Goal: Transaction & Acquisition: Purchase product/service

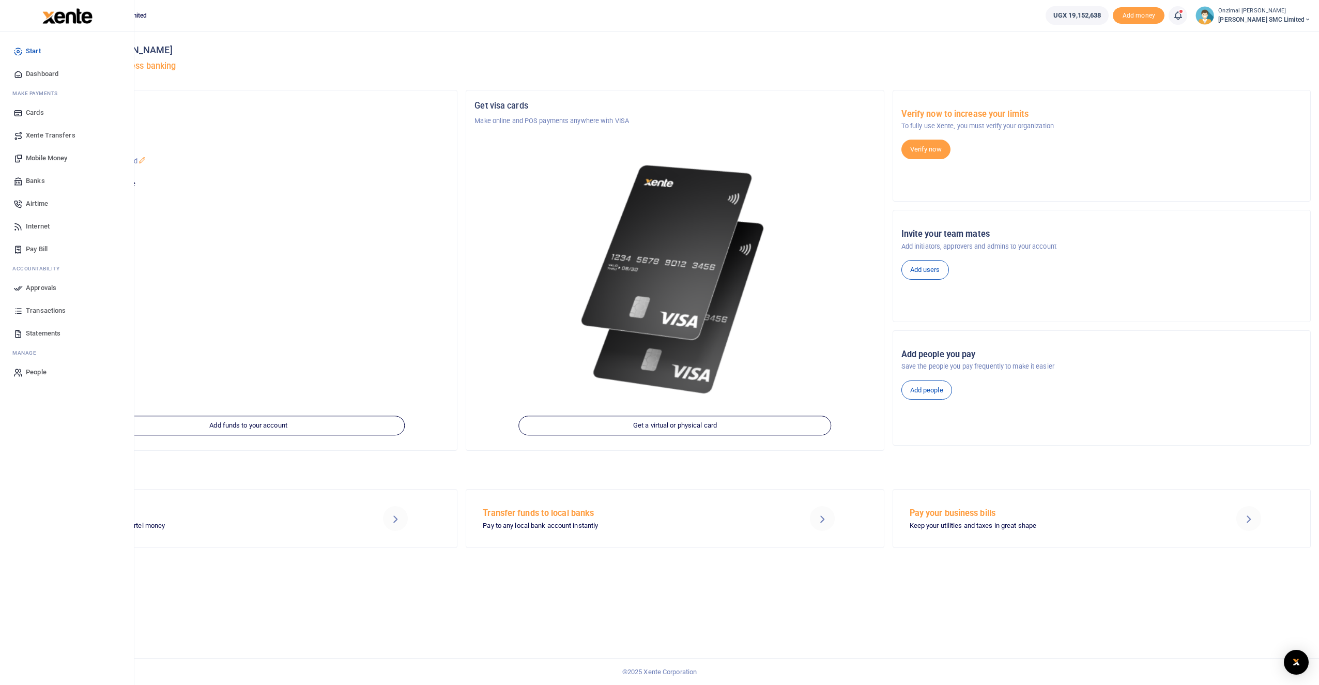
click at [42, 158] on span "Mobile Money" at bounding box center [46, 158] width 41 height 10
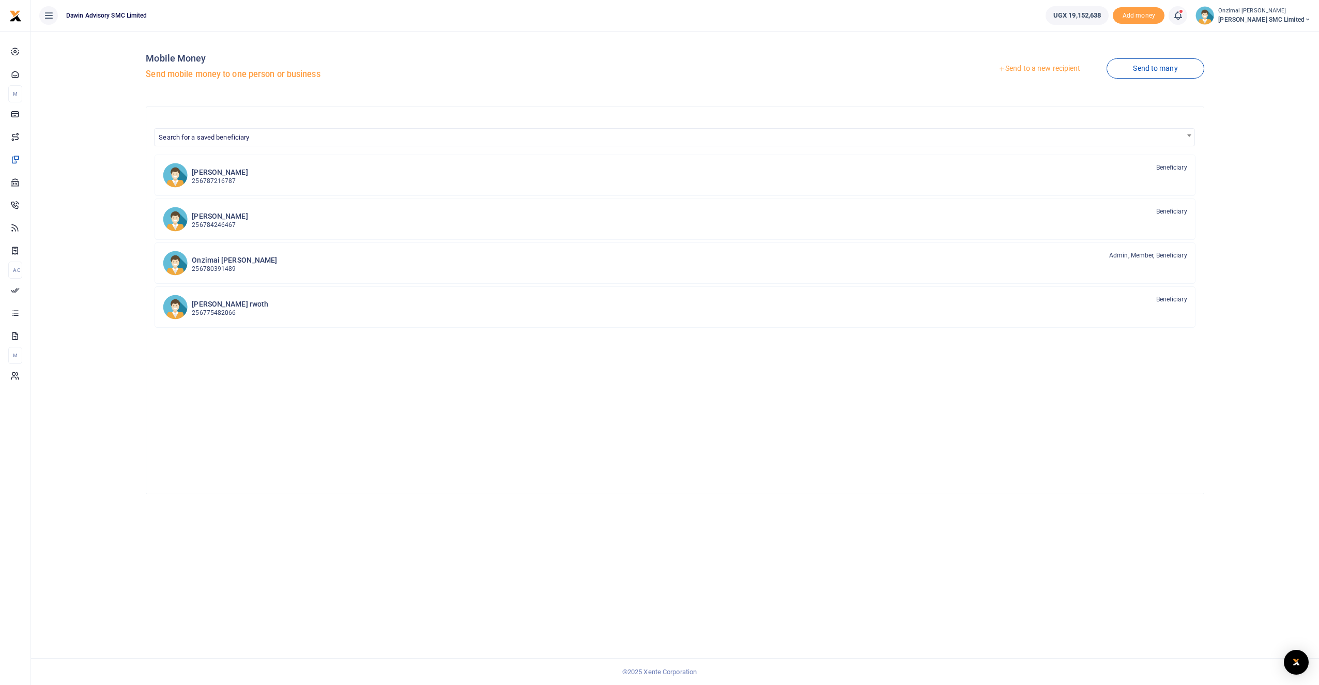
click at [1030, 68] on link "Send to a new recipient" at bounding box center [1038, 68] width 135 height 19
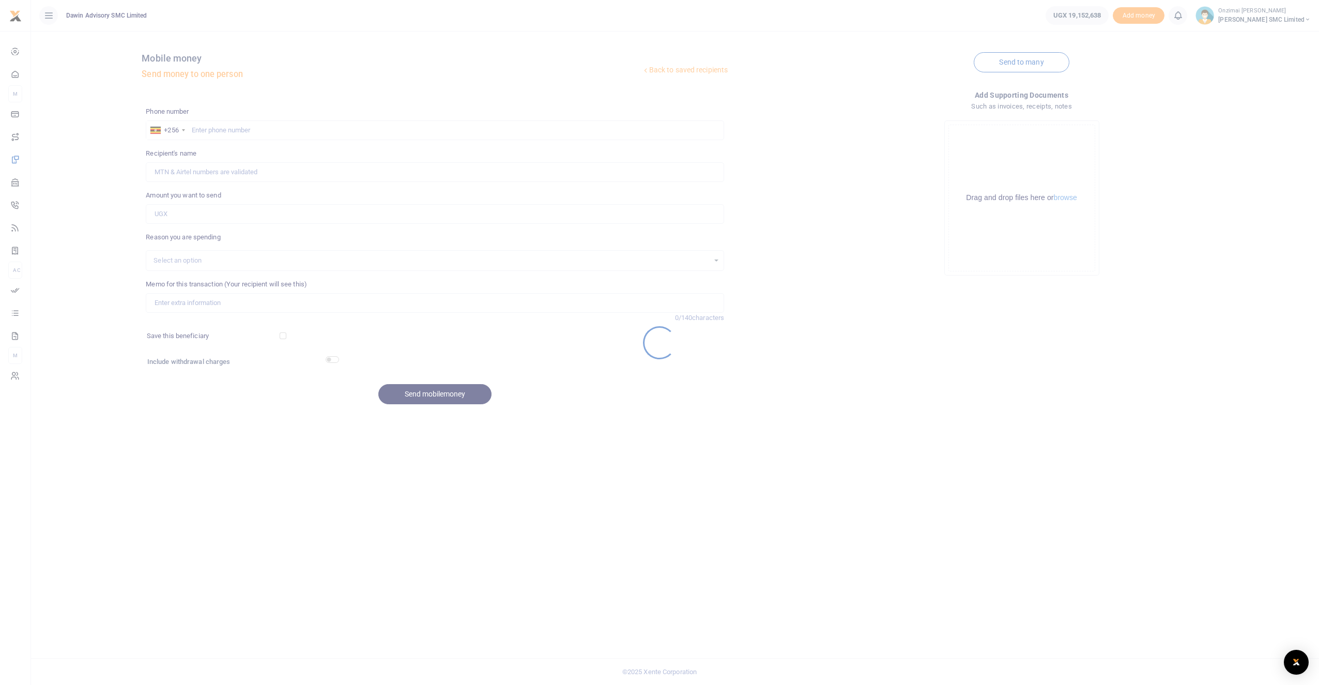
click at [222, 133] on div at bounding box center [659, 342] width 1319 height 685
click at [225, 130] on div at bounding box center [659, 342] width 1319 height 685
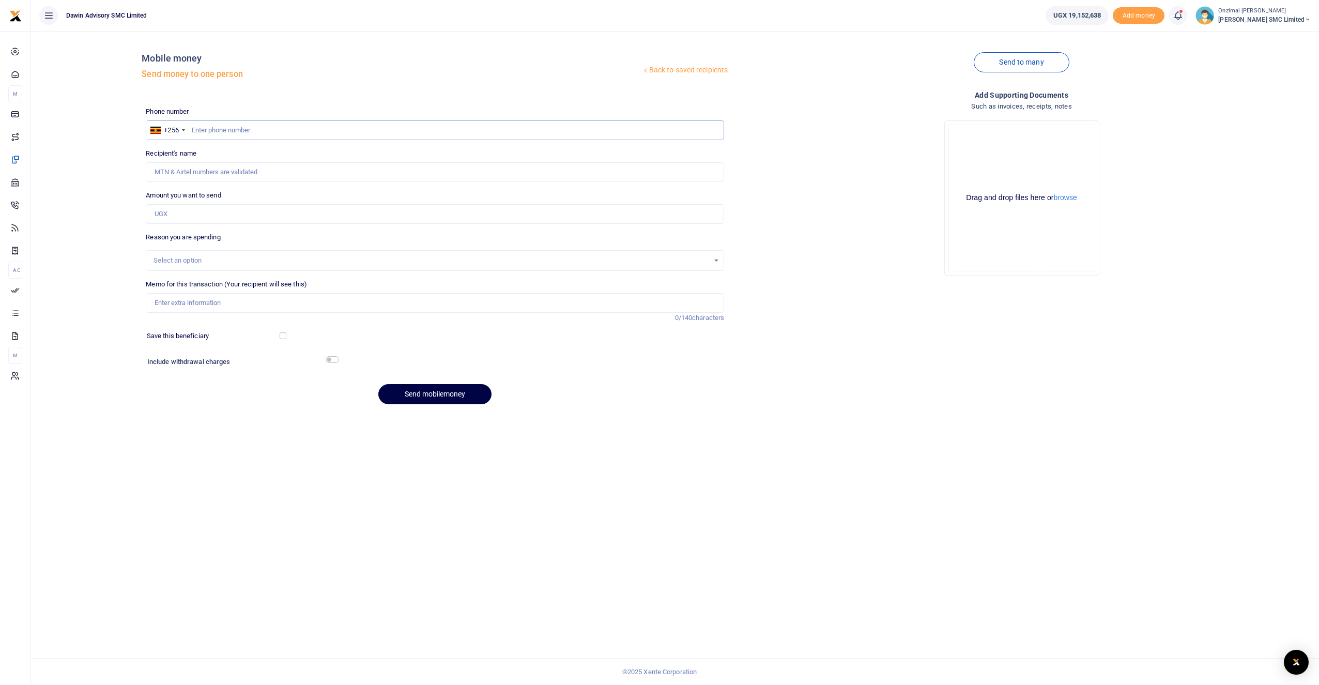
click at [276, 128] on input "text" at bounding box center [435, 130] width 578 height 20
click at [193, 129] on input "4489307" at bounding box center [435, 130] width 578 height 20
type input "0774489307"
type input "[PERSON_NAME]"
type input "0774489307"
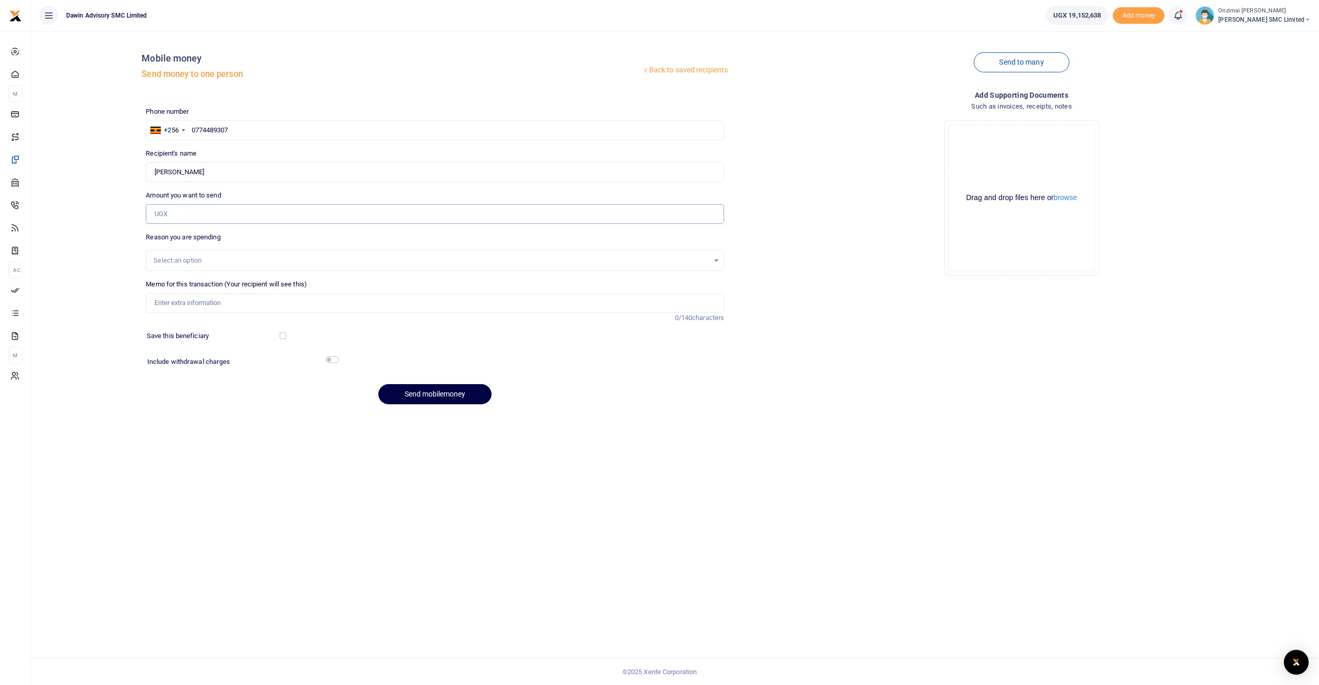
click at [177, 215] on input "Amount you want to send" at bounding box center [435, 214] width 578 height 20
click at [163, 211] on input "292,000" at bounding box center [435, 214] width 578 height 20
type input "296,000"
click at [196, 256] on div "Select an option" at bounding box center [430, 260] width 555 height 10
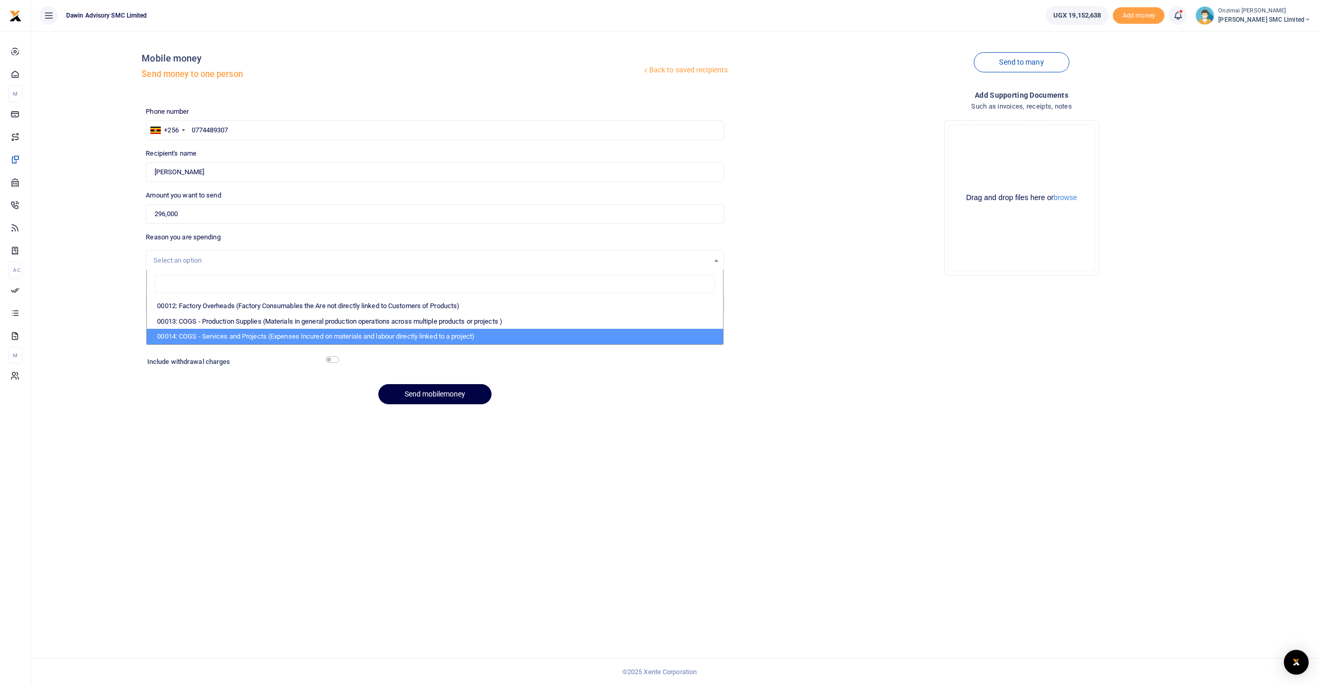
click at [227, 332] on li "00014: COGS - Services and Projects (Expenses Incured on materials and labour d…" at bounding box center [435, 337] width 576 height 16
select select "5381"
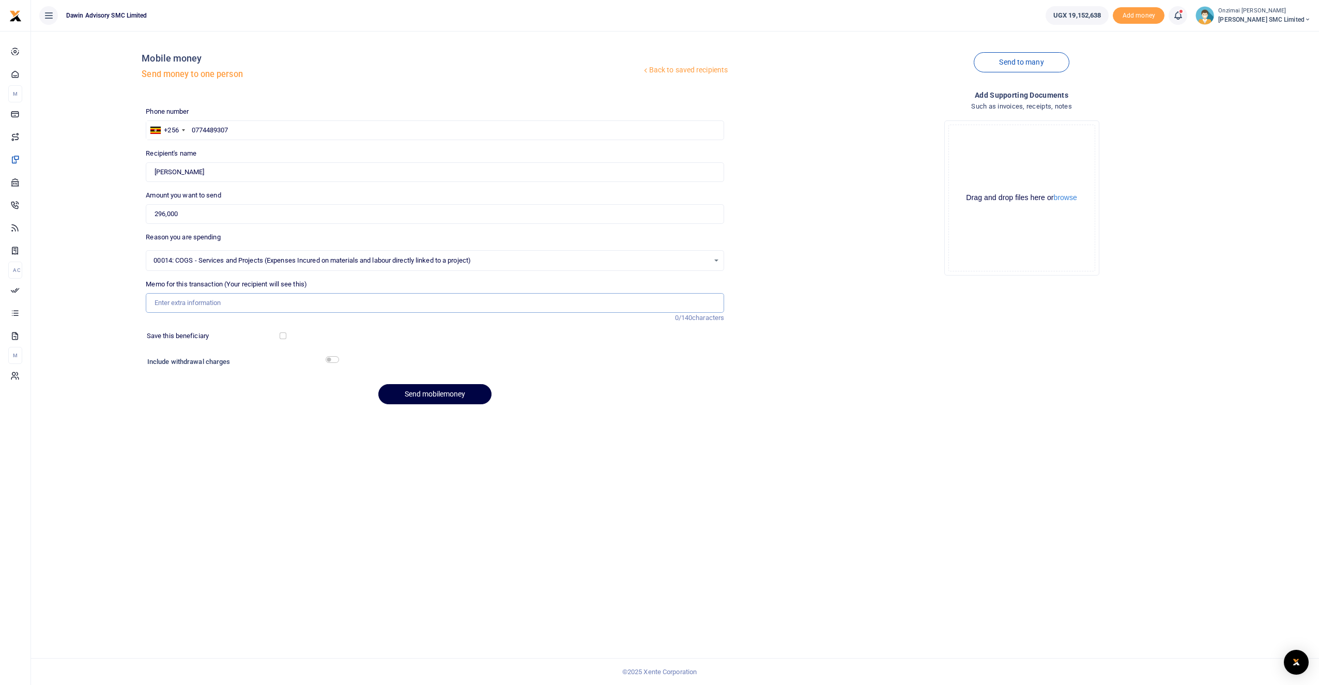
click at [199, 306] on input "Memo for this transaction (Your recipient will see this)" at bounding box center [435, 303] width 578 height 20
click at [454, 331] on div "Save this beneficiary" at bounding box center [429, 336] width 572 height 10
click at [199, 297] on input "Memo for this transaction (Your recipient will see this)" at bounding box center [435, 303] width 578 height 20
type input "B"
type input "Being payment for supply of glass items for [PERSON_NAME]"
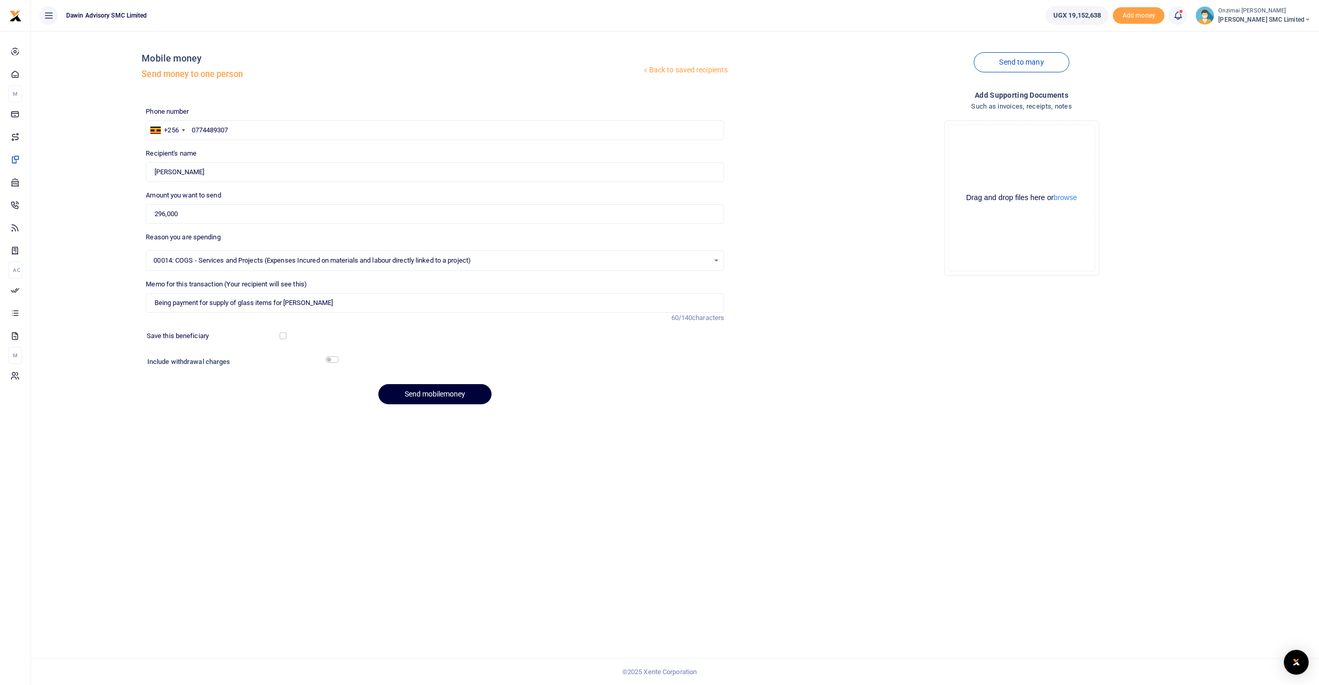
click at [424, 400] on button "Send mobilemoney" at bounding box center [434, 394] width 113 height 20
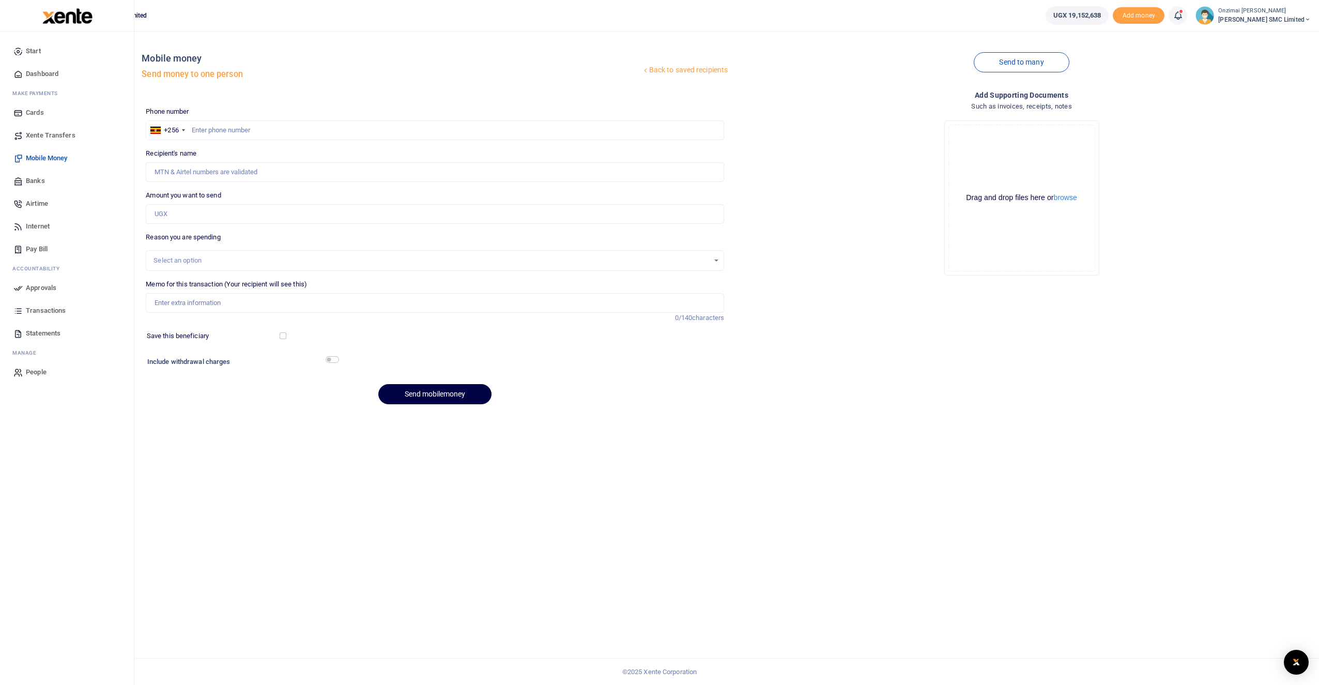
click at [47, 292] on span "Approvals" at bounding box center [41, 288] width 30 height 10
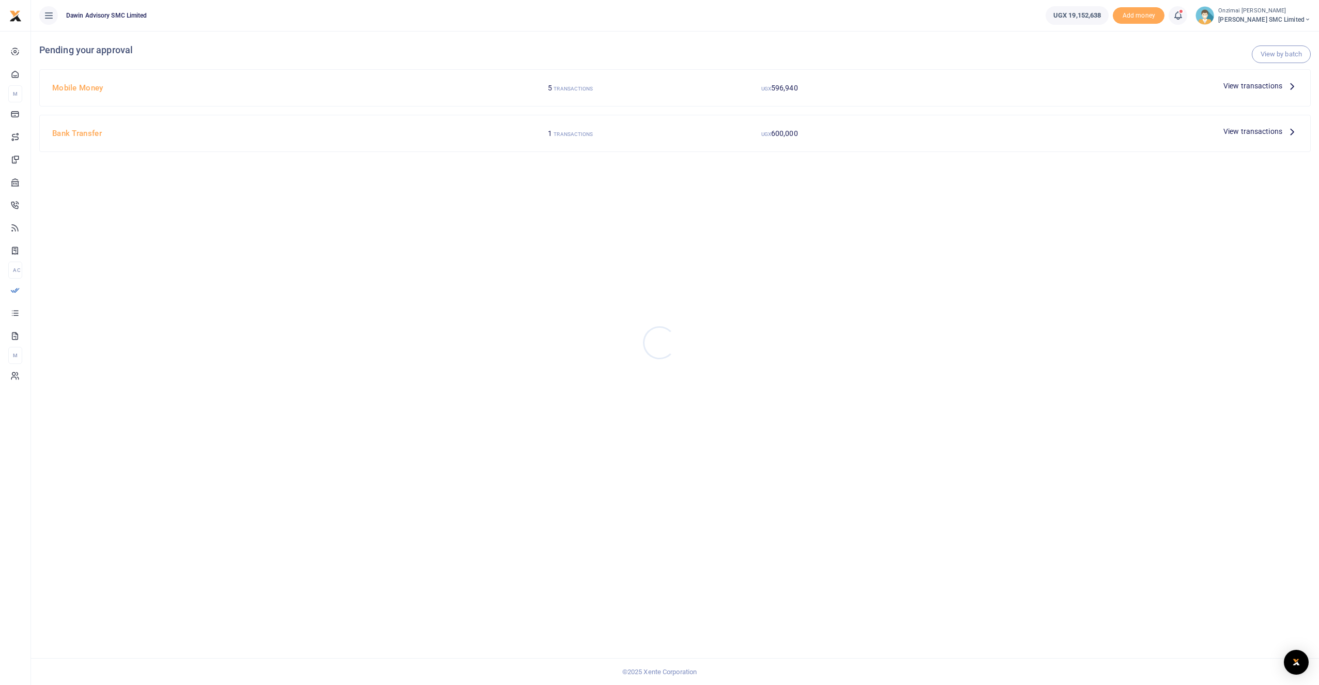
click at [1273, 86] on div at bounding box center [659, 342] width 1319 height 685
click at [1230, 86] on span "View transactions" at bounding box center [1252, 85] width 59 height 11
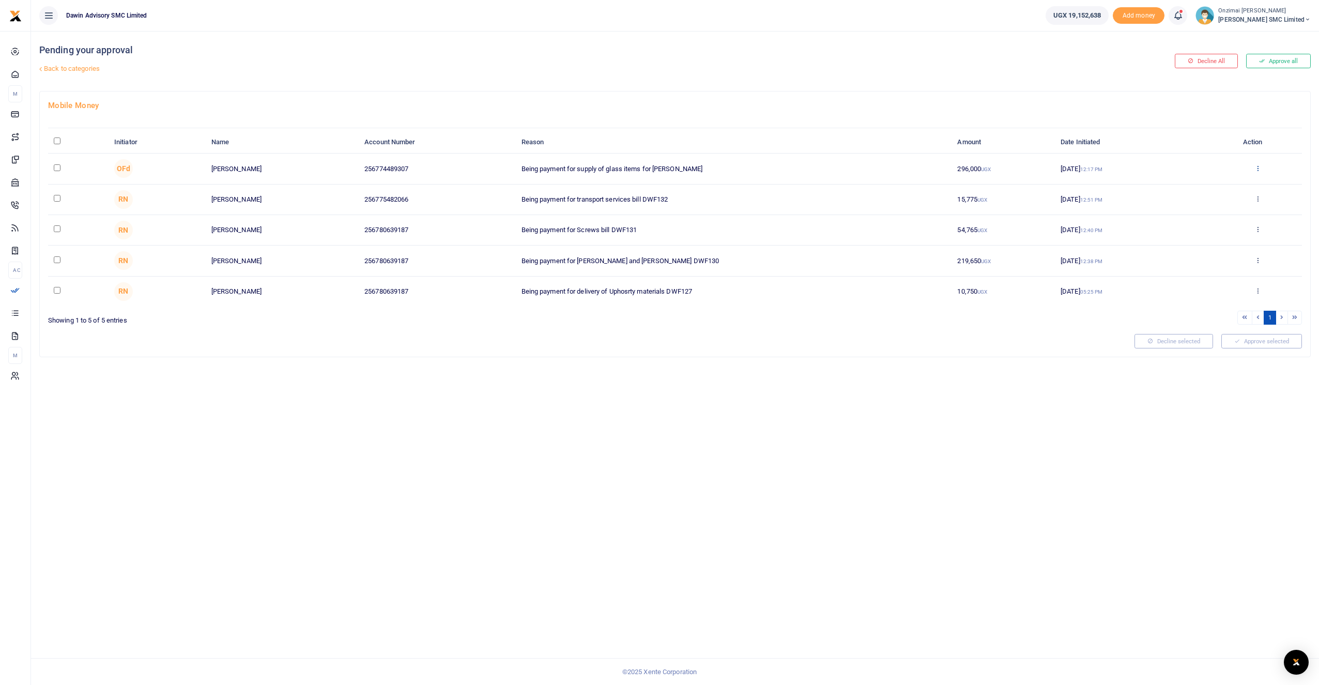
click at [1257, 167] on icon at bounding box center [1257, 167] width 7 height 7
click at [1228, 183] on link "Approve" at bounding box center [1220, 185] width 82 height 14
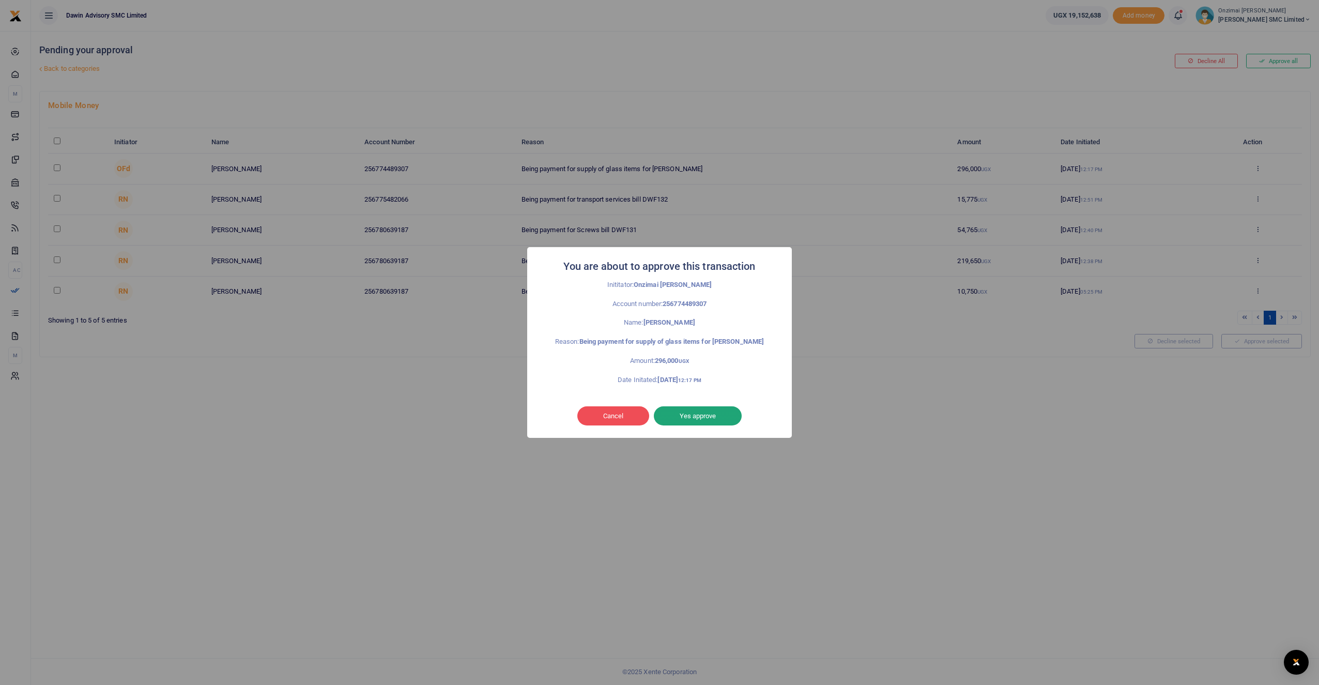
click at [713, 424] on button "Yes approve" at bounding box center [698, 416] width 88 height 20
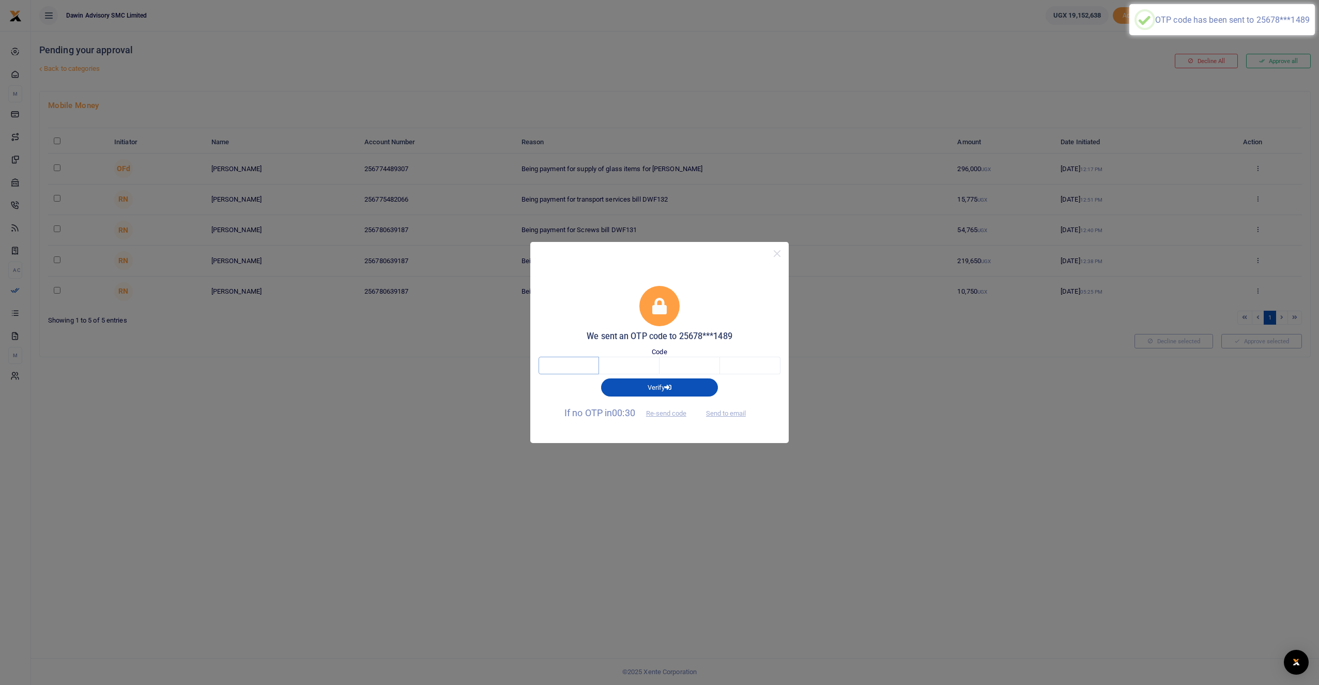
click at [577, 360] on input "text" at bounding box center [568, 366] width 60 height 18
click at [779, 253] on button "Close" at bounding box center [776, 253] width 15 height 15
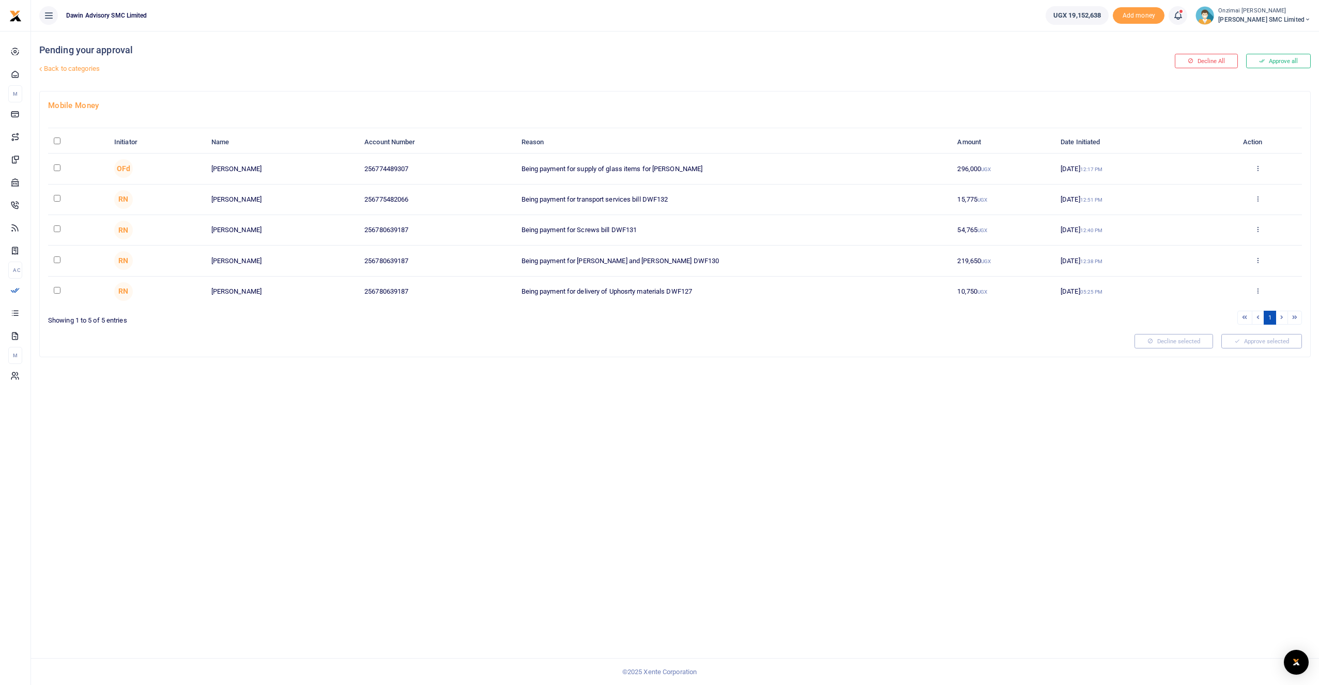
click at [60, 167] on input "checkbox" at bounding box center [57, 167] width 7 height 7
checkbox input "true"
click at [57, 198] on input "checkbox" at bounding box center [57, 198] width 7 height 7
checkbox input "true"
click at [61, 230] on td at bounding box center [78, 230] width 60 height 30
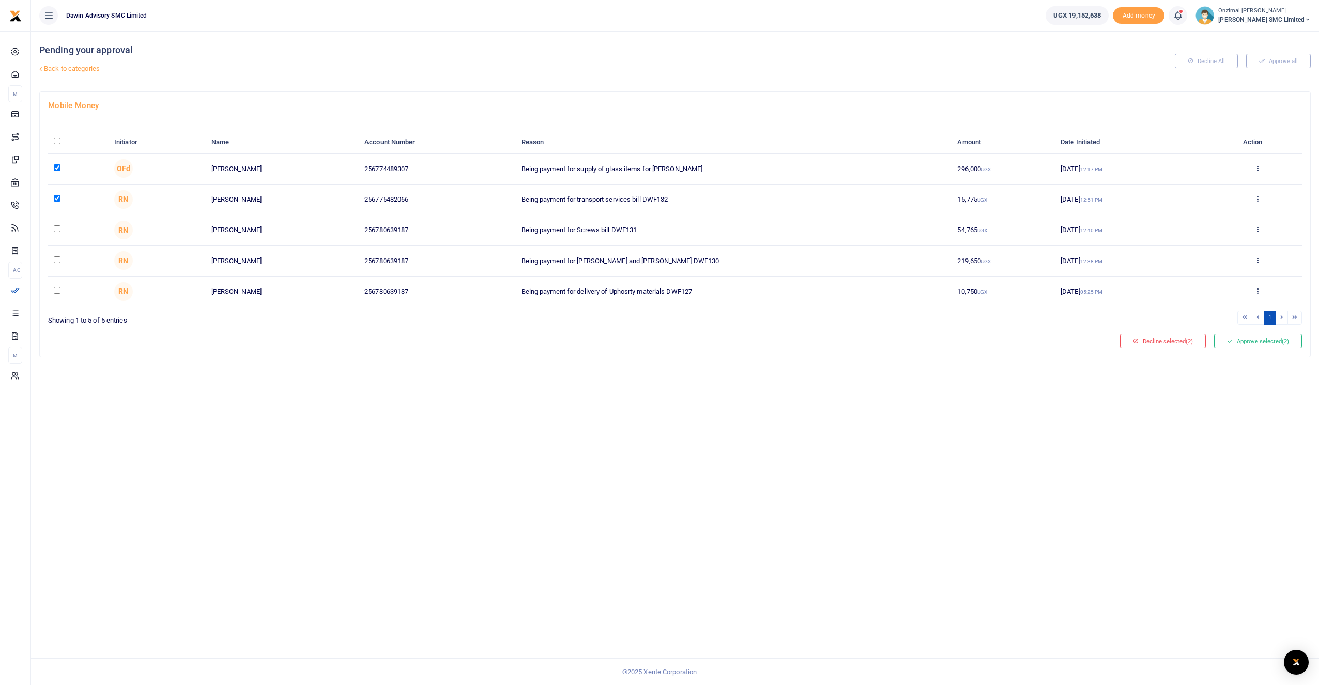
click at [58, 228] on input "checkbox" at bounding box center [57, 228] width 7 height 7
checkbox input "true"
click at [57, 291] on input "checkbox" at bounding box center [57, 290] width 7 height 7
checkbox input "true"
click at [1229, 345] on icon at bounding box center [1230, 340] width 6 height 7
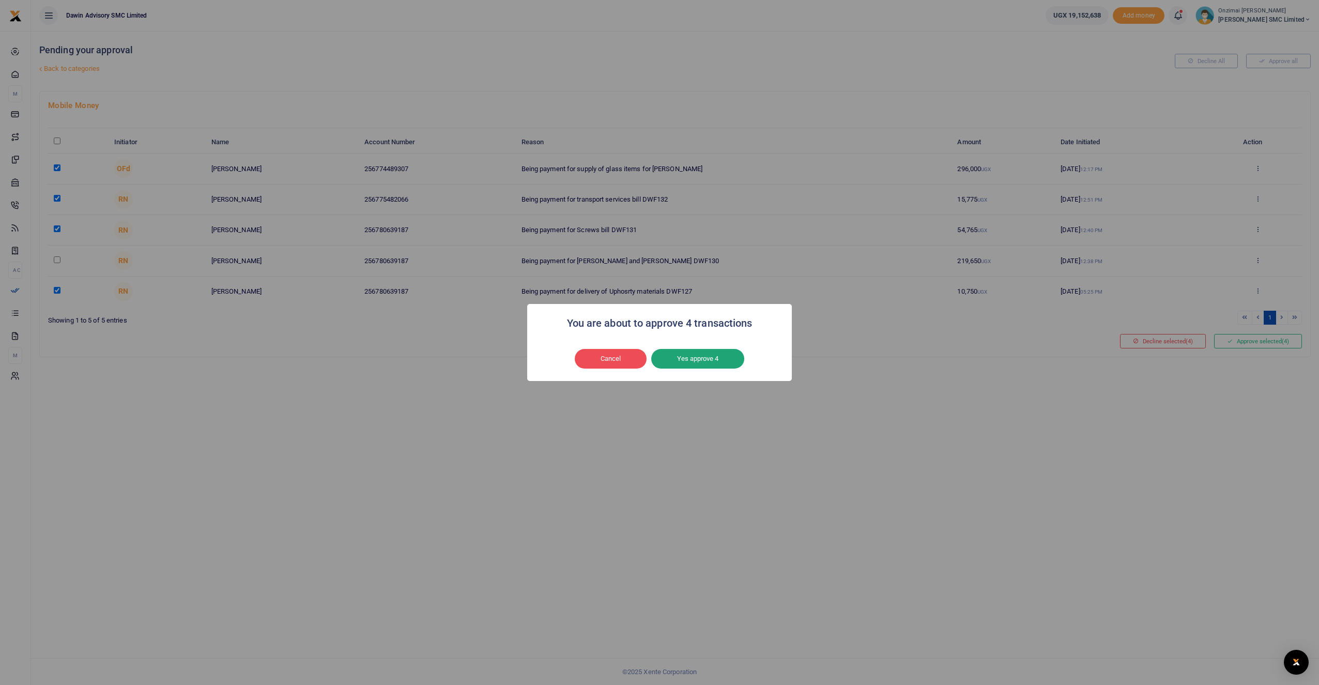
click at [704, 353] on button "Yes approve 4" at bounding box center [697, 359] width 93 height 20
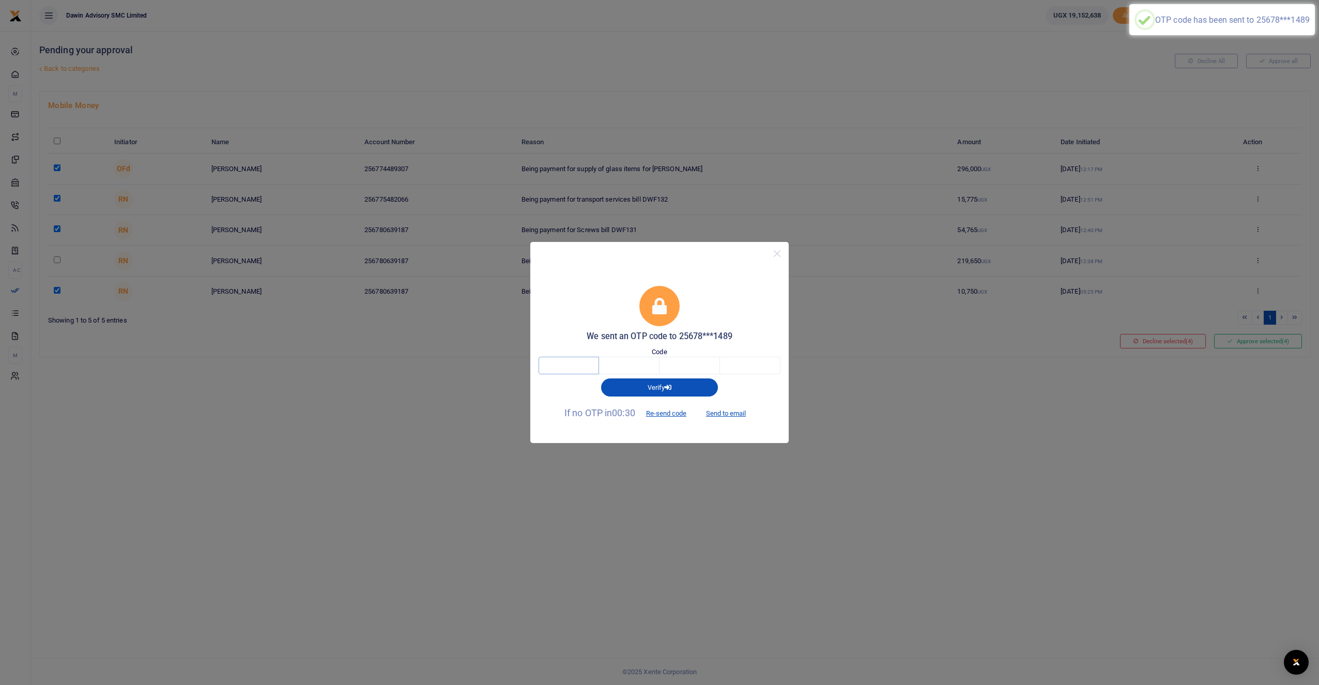
click at [571, 361] on input "text" at bounding box center [568, 366] width 60 height 18
type input "9"
type input "8"
type input "2"
type input "0"
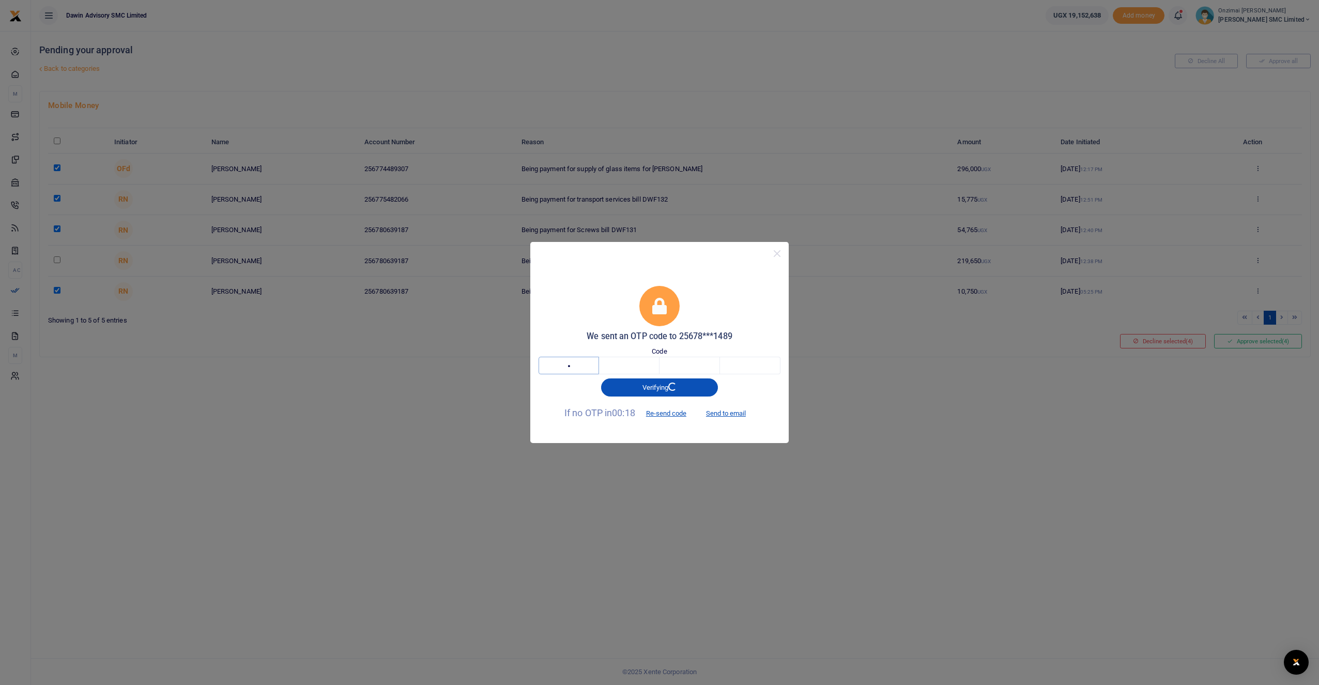
type input "3"
type input "0"
type input "7"
type input "3"
type input "0"
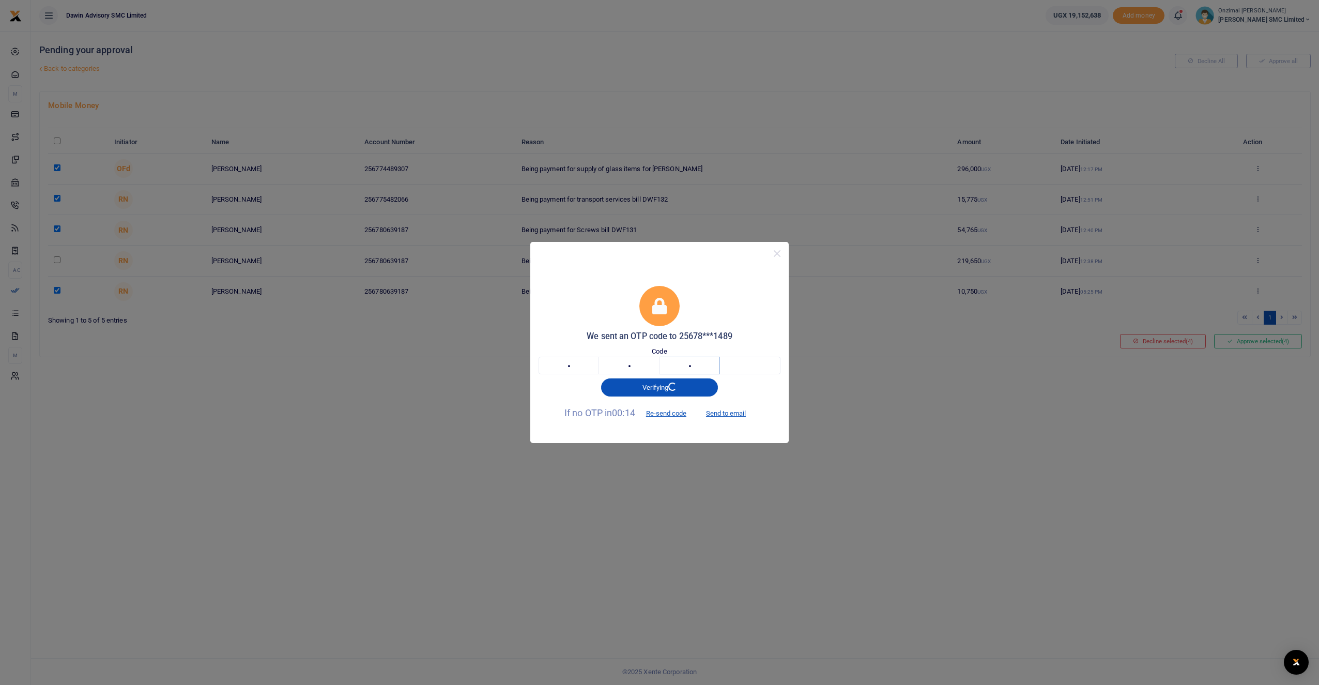
type input "7"
type input "1"
